Goal: Task Accomplishment & Management: Manage account settings

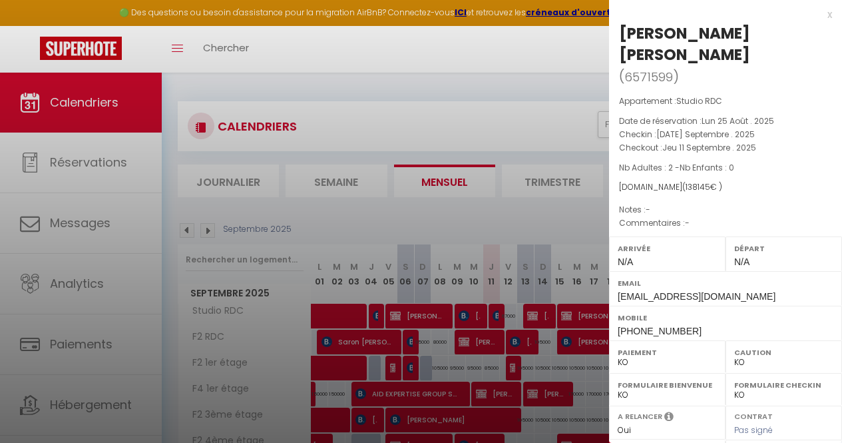
select select "KO"
select select "0"
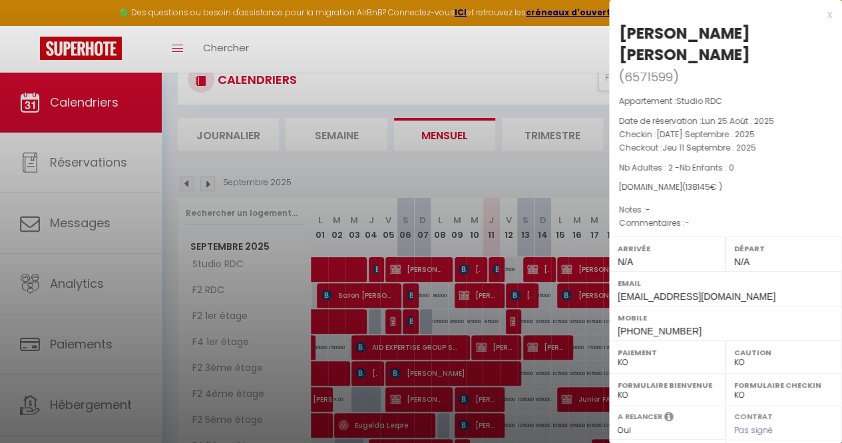
click at [362, 116] on div at bounding box center [421, 221] width 842 height 443
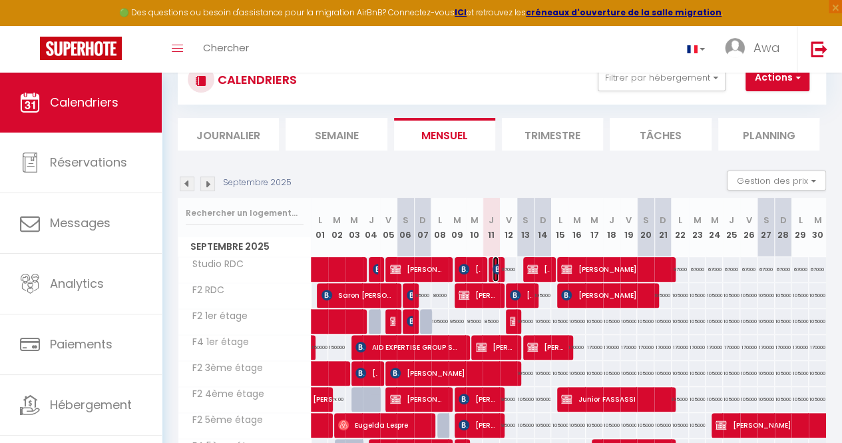
click at [493, 270] on img at bounding box center [498, 269] width 11 height 11
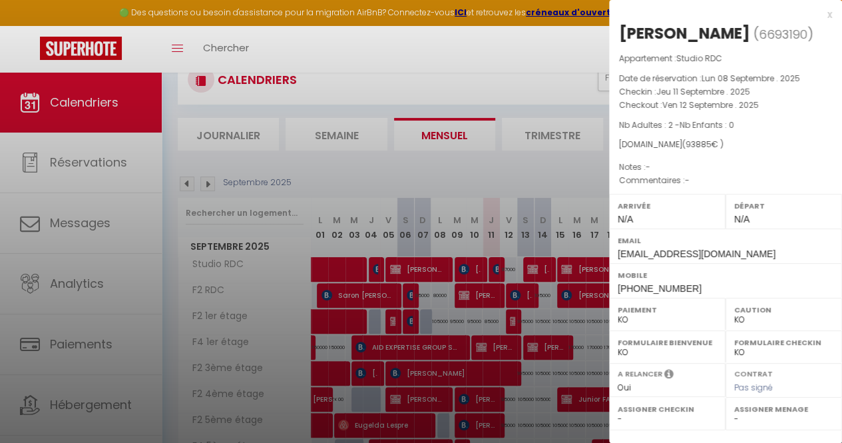
click at [493, 270] on div at bounding box center [421, 221] width 842 height 443
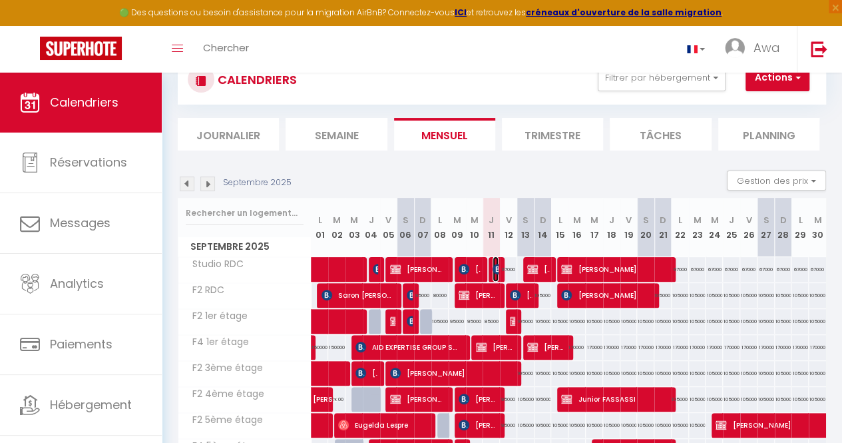
click at [493, 270] on img at bounding box center [498, 269] width 11 height 11
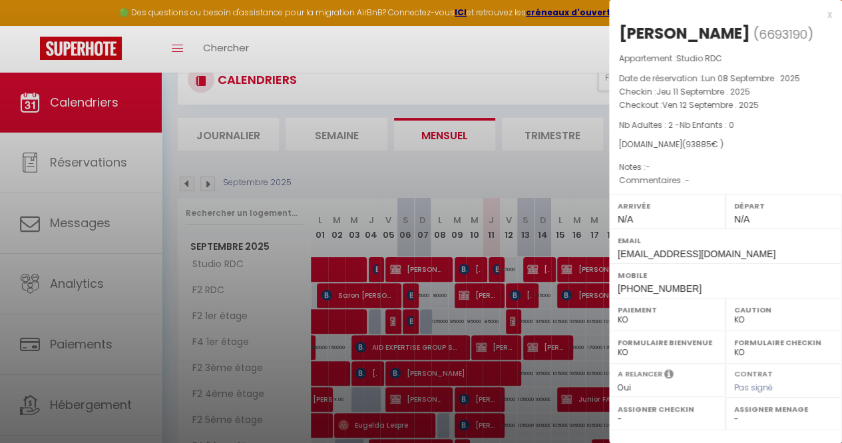
click at [283, 216] on div at bounding box center [421, 221] width 842 height 443
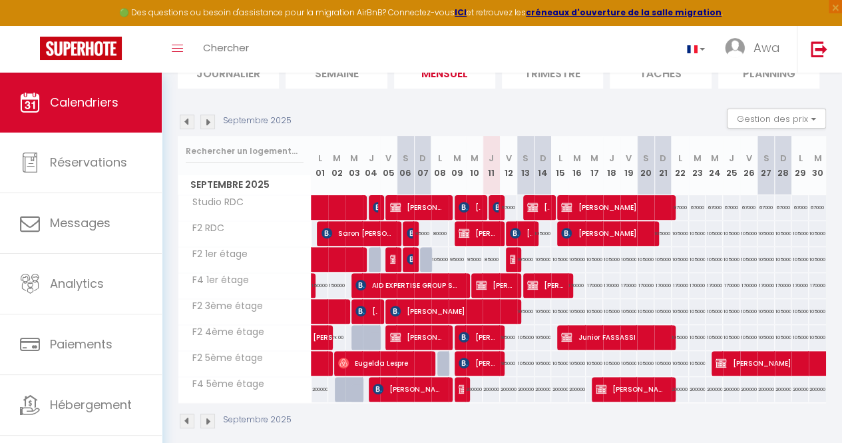
scroll to position [109, 0]
